Goal: Transaction & Acquisition: Download file/media

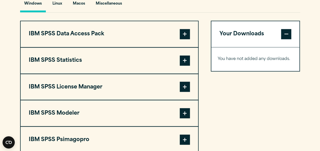
scroll to position [396, 0]
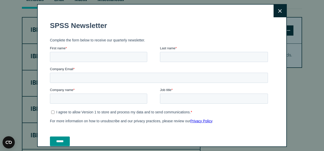
click at [188, 51] on form "SPSS Newsletter Complete the form below to receive our quarterly newsletter. Fi…" at bounding box center [160, 84] width 220 height 134
click at [278, 9] on icon at bounding box center [280, 11] width 4 height 4
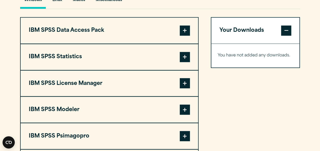
click at [114, 52] on button "IBM SPSS Statistics" at bounding box center [110, 57] width 178 height 26
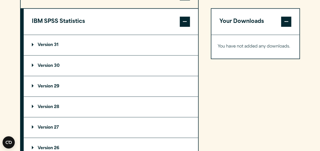
scroll to position [431, 0]
click at [52, 42] on summary "Version 31" at bounding box center [111, 45] width 175 height 20
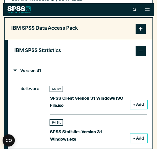
scroll to position [437, 0]
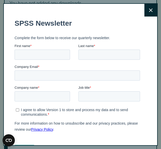
click at [144, 8] on button "Close" at bounding box center [150, 10] width 13 height 13
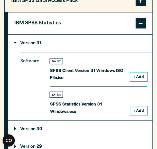
scroll to position [470, 0]
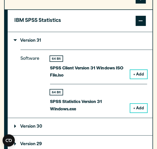
click at [139, 109] on button "+ Add" at bounding box center [138, 108] width 17 height 9
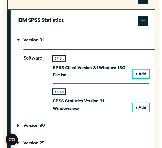
scroll to position [490, 0]
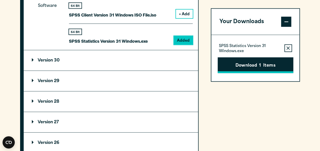
click at [265, 64] on button "Download 1 Items" at bounding box center [256, 65] width 76 height 16
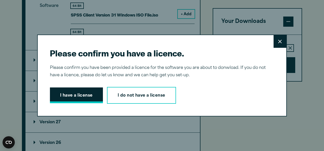
click at [75, 91] on button "I have a license" at bounding box center [76, 96] width 53 height 16
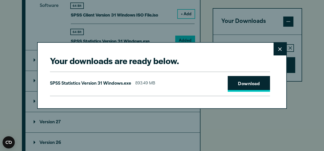
click at [247, 84] on link "Download" at bounding box center [249, 84] width 42 height 16
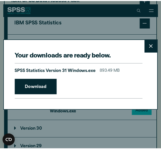
scroll to position [487, 0]
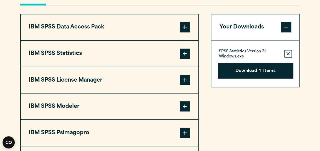
scroll to position [400, 0]
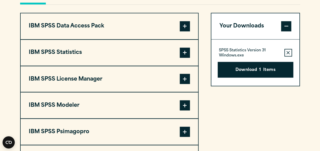
click at [108, 53] on button "IBM SPSS Statistics" at bounding box center [110, 53] width 178 height 26
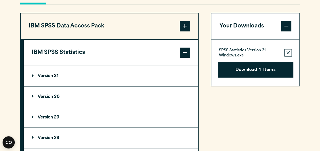
click at [290, 51] on icon "button" at bounding box center [288, 53] width 3 height 4
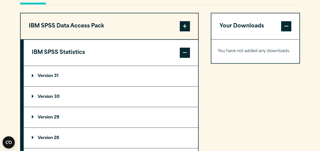
click at [55, 100] on summary "Version 30" at bounding box center [111, 97] width 175 height 20
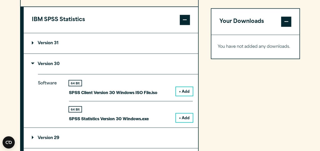
scroll to position [436, 0]
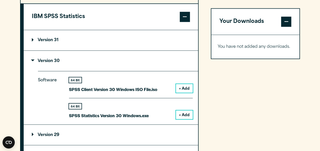
click at [184, 114] on button "+ Add" at bounding box center [184, 115] width 17 height 9
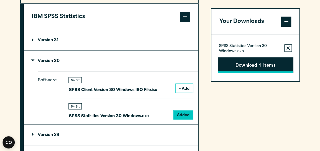
click at [247, 65] on button "Download 1 Items" at bounding box center [256, 65] width 76 height 16
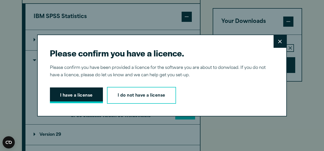
click at [82, 92] on button "I have a license" at bounding box center [76, 96] width 53 height 16
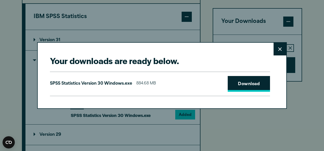
click at [246, 81] on link "Download" at bounding box center [249, 84] width 42 height 16
click at [282, 50] on button "Close" at bounding box center [280, 49] width 13 height 13
